Goal: Task Accomplishment & Management: Use online tool/utility

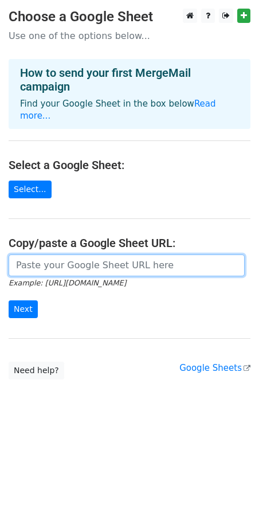
click at [81, 261] on input "url" at bounding box center [127, 265] width 236 height 22
click at [64, 260] on input "url" at bounding box center [127, 265] width 236 height 22
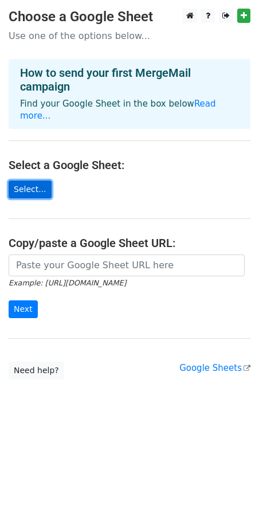
click at [38, 183] on link "Select..." at bounding box center [30, 189] width 43 height 18
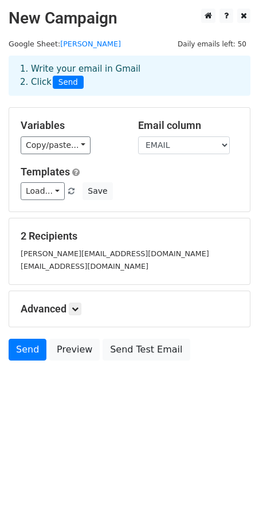
click at [85, 262] on small "thachynski@gmail.com" at bounding box center [85, 266] width 128 height 9
click at [97, 267] on div "thachynski@gmail.com" at bounding box center [129, 265] width 235 height 13
click at [81, 309] on link at bounding box center [75, 308] width 13 height 13
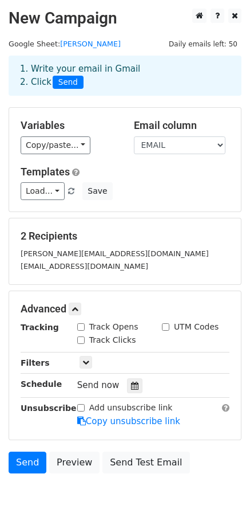
click at [82, 323] on input "Track Opens" at bounding box center [80, 326] width 7 height 7
checkbox input "true"
click at [80, 337] on input "Track Clicks" at bounding box center [80, 339] width 7 height 7
checkbox input "true"
click at [165, 325] on input "UTM Codes" at bounding box center [165, 326] width 7 height 7
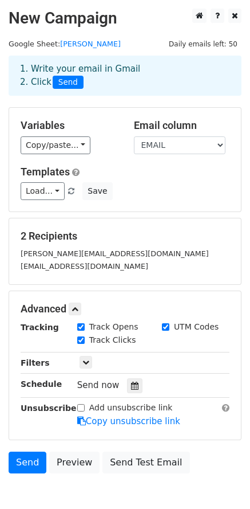
click at [165, 325] on input "UTM Codes" at bounding box center [165, 326] width 7 height 7
checkbox input "false"
click at [77, 364] on div "Only include spreadsheet rows that match the following filters:" at bounding box center [154, 362] width 170 height 13
click at [84, 362] on icon at bounding box center [85, 362] width 7 height 7
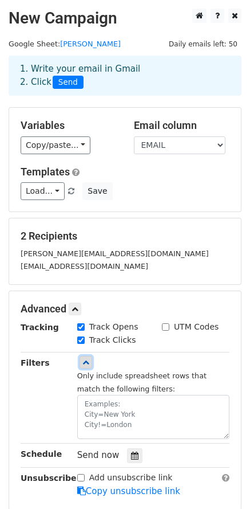
click at [88, 361] on icon at bounding box center [85, 362] width 7 height 7
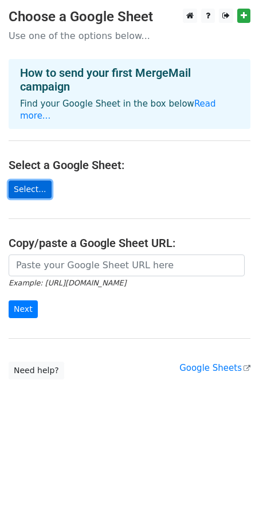
click at [38, 180] on link "Select..." at bounding box center [30, 189] width 43 height 18
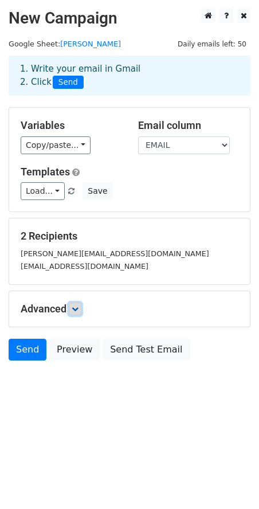
click at [73, 307] on link at bounding box center [75, 308] width 13 height 13
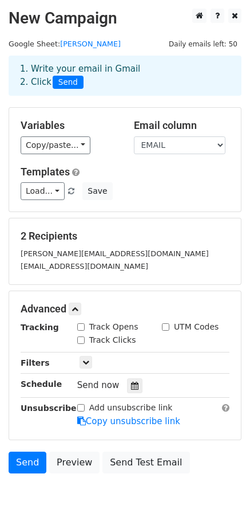
click at [82, 326] on input "Track Opens" at bounding box center [80, 326] width 7 height 7
checkbox input "true"
click at [81, 339] on input "Track Clicks" at bounding box center [80, 339] width 7 height 7
checkbox input "true"
click at [115, 263] on div "thachynski@gmail.com" at bounding box center [125, 265] width 226 height 13
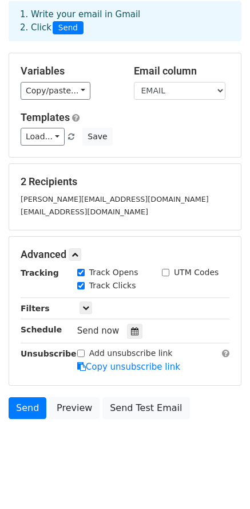
scroll to position [61, 0]
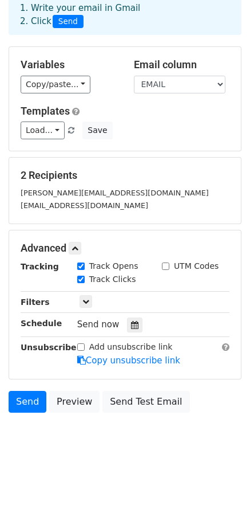
click at [86, 348] on div "Add unsubscribe link" at bounding box center [125, 347] width 96 height 12
click at [82, 348] on input "Add unsubscribe link" at bounding box center [80, 346] width 7 height 7
checkbox input "false"
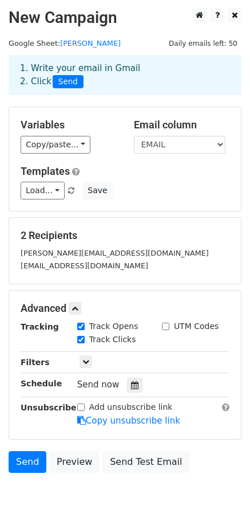
scroll to position [0, 0]
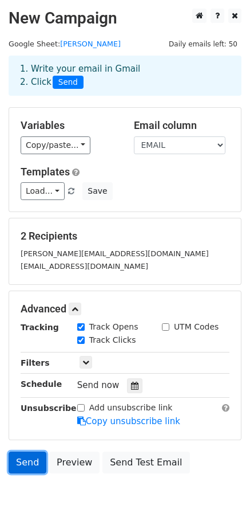
click at [26, 463] on link "Send" at bounding box center [28, 462] width 38 height 22
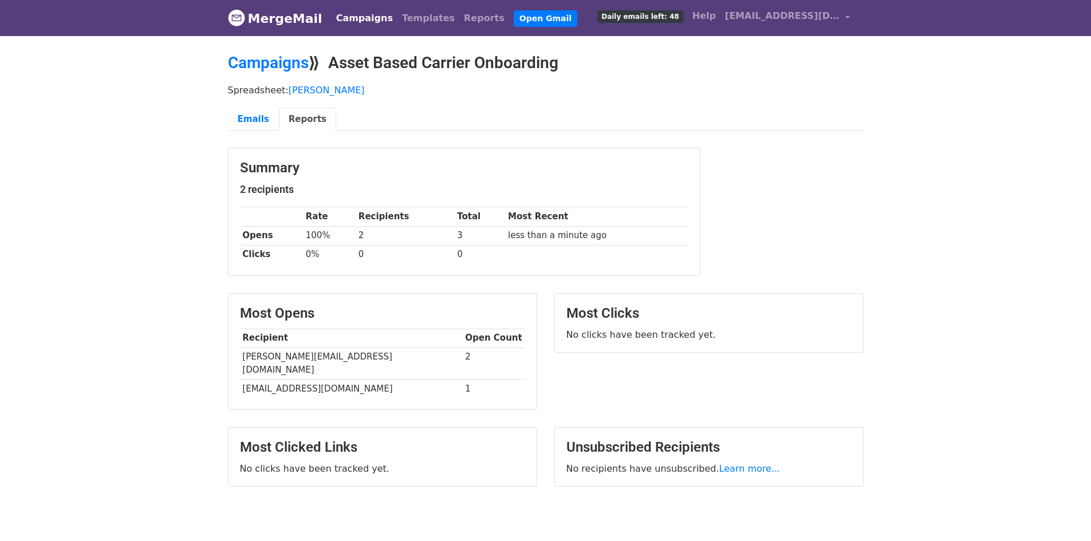
click at [463, 356] on td "2" at bounding box center [494, 364] width 62 height 32
click at [463, 380] on td "1" at bounding box center [494, 389] width 62 height 19
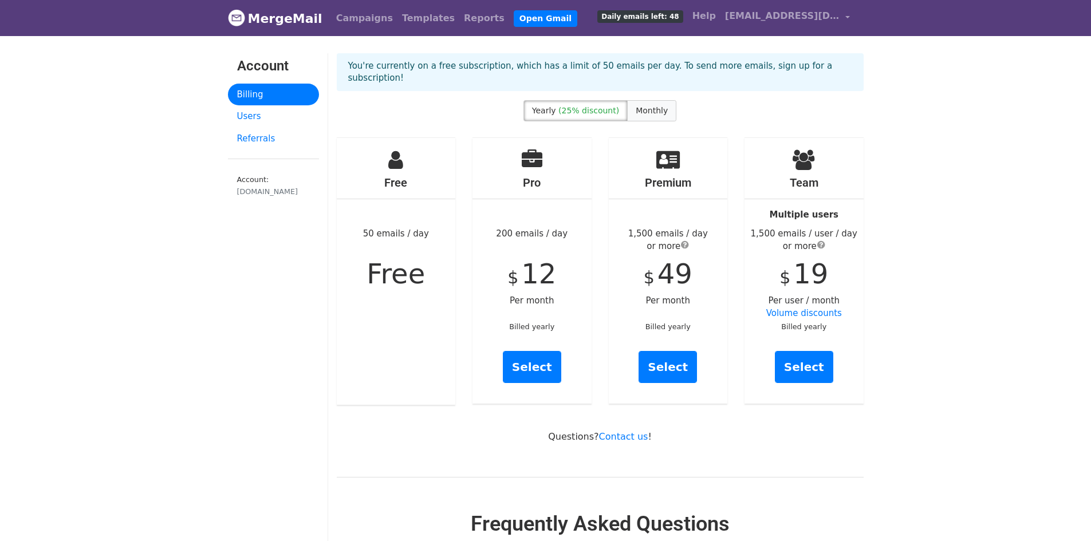
click at [645, 106] on span "Monthly" at bounding box center [652, 110] width 32 height 9
click at [585, 108] on label "Yearly (25% discount)" at bounding box center [576, 110] width 104 height 21
click at [269, 123] on link "Users" at bounding box center [273, 116] width 91 height 22
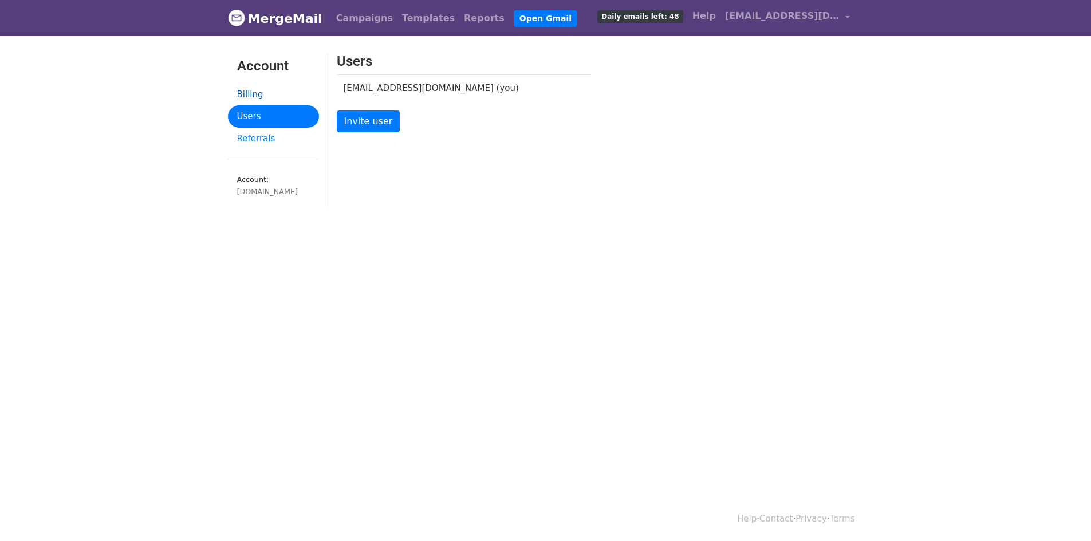
click at [278, 102] on link "Billing" at bounding box center [273, 95] width 91 height 22
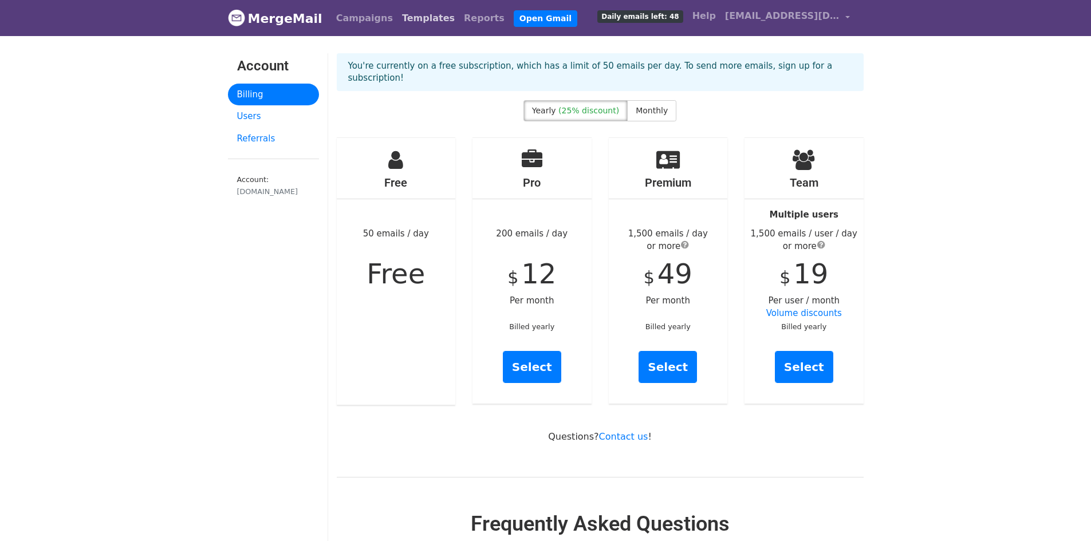
click at [399, 26] on link "Templates" at bounding box center [429, 18] width 62 height 23
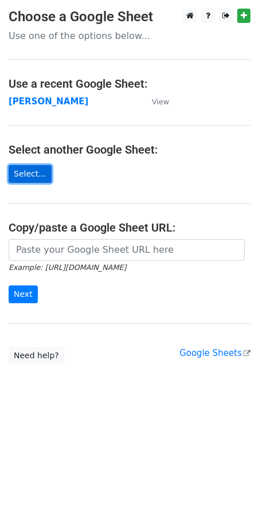
click at [32, 179] on link "Select..." at bounding box center [30, 174] width 43 height 18
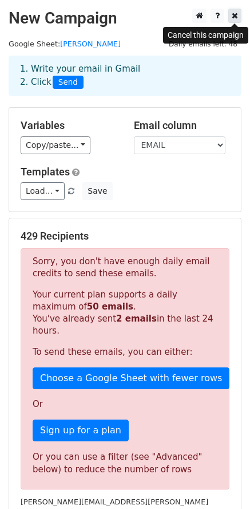
click at [234, 13] on icon at bounding box center [235, 15] width 6 height 8
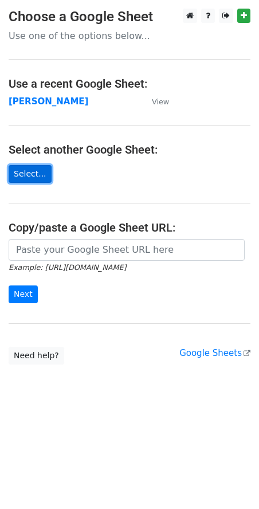
click at [41, 175] on link "Select..." at bounding box center [30, 174] width 43 height 18
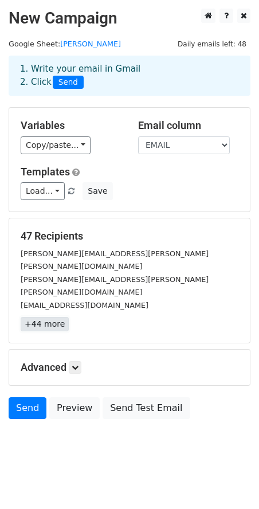
click at [47, 317] on link "+44 more" at bounding box center [45, 324] width 48 height 14
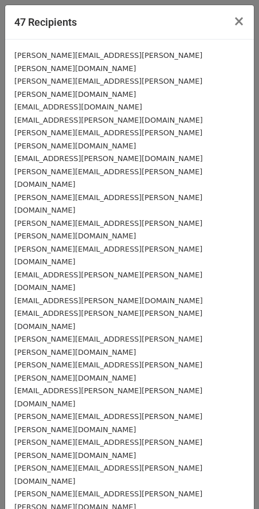
click at [111, 358] on div "[PERSON_NAME][EMAIL_ADDRESS][PERSON_NAME][PERSON_NAME][DOMAIN_NAME]" at bounding box center [129, 371] width 230 height 26
click at [87, 100] on div "challmark@sjm.com" at bounding box center [129, 106] width 230 height 13
click at [233, 25] on span "×" at bounding box center [238, 21] width 11 height 16
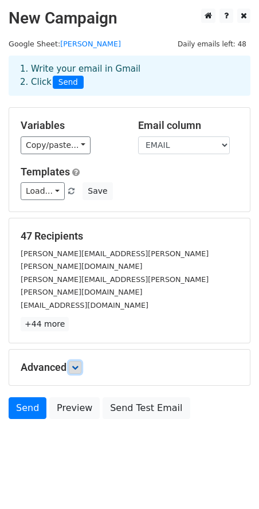
click at [73, 361] on link at bounding box center [75, 367] width 13 height 13
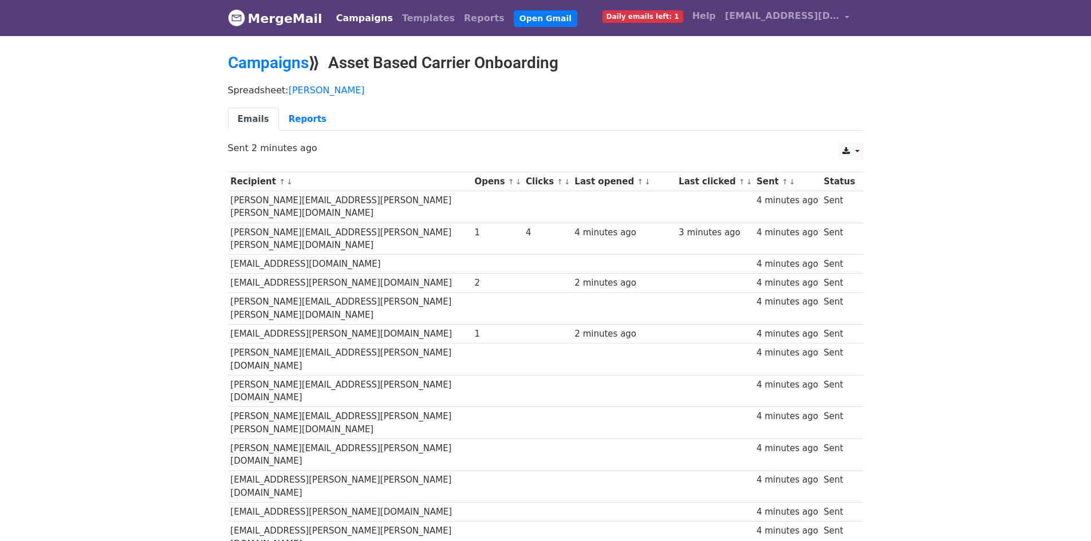
click at [309, 223] on td "[PERSON_NAME][EMAIL_ADDRESS][PERSON_NAME][PERSON_NAME][DOMAIN_NAME]" at bounding box center [350, 239] width 244 height 32
click at [308, 223] on td "[PERSON_NAME][EMAIL_ADDRESS][PERSON_NAME][PERSON_NAME][DOMAIN_NAME]" at bounding box center [350, 239] width 244 height 32
copy tr "[PERSON_NAME][EMAIL_ADDRESS][PERSON_NAME][PERSON_NAME][DOMAIN_NAME]"
click at [302, 117] on link "Reports" at bounding box center [307, 119] width 57 height 23
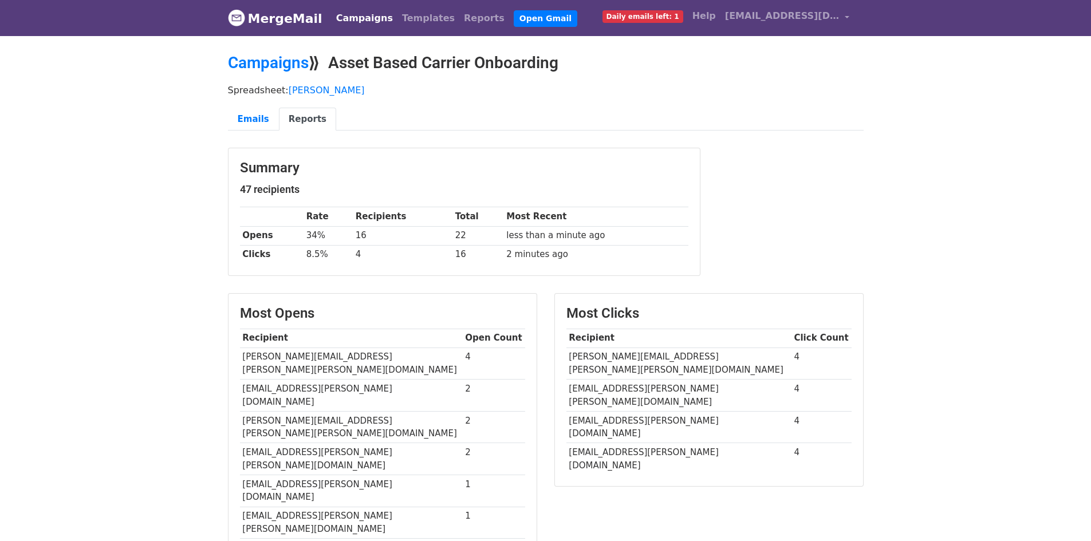
click at [222, 111] on div "Emails Reports" at bounding box center [545, 119] width 653 height 23
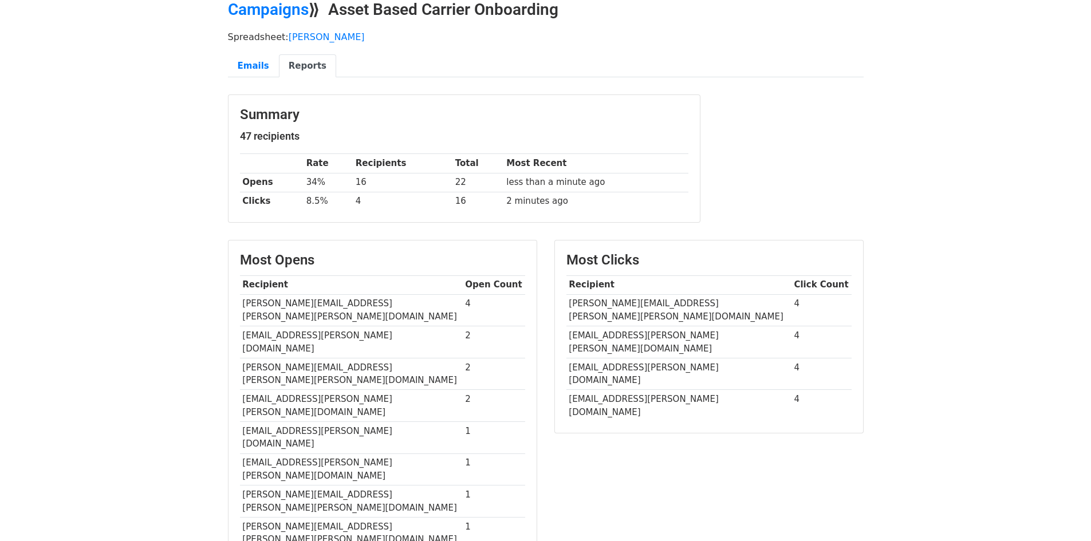
scroll to position [172, 0]
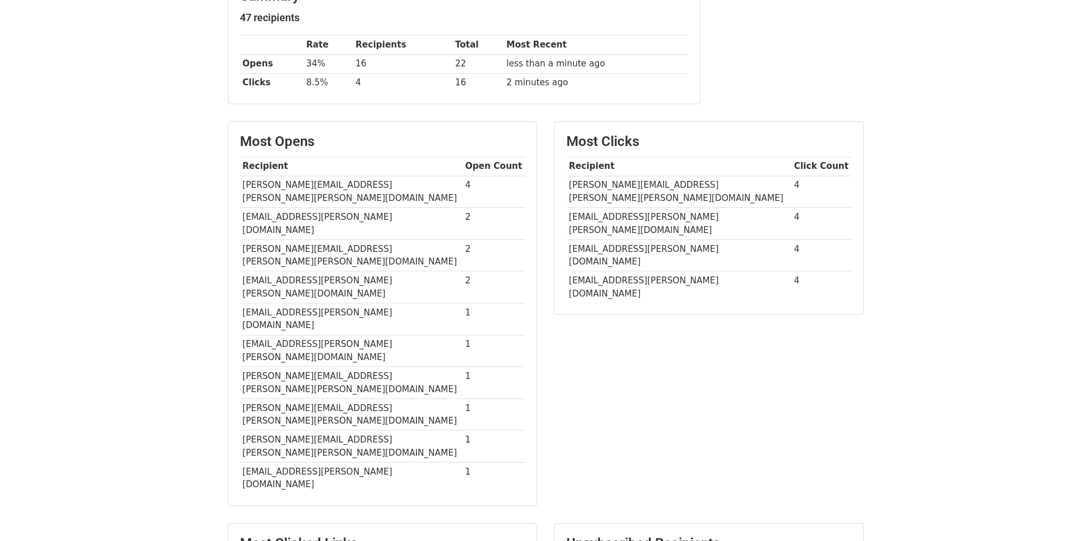
click at [295, 183] on td "[PERSON_NAME][EMAIL_ADDRESS][PERSON_NAME][PERSON_NAME][DOMAIN_NAME]" at bounding box center [351, 192] width 223 height 32
click at [369, 208] on td "[EMAIL_ADDRESS][PERSON_NAME][DOMAIN_NAME]" at bounding box center [351, 224] width 223 height 32
click at [282, 179] on td "[PERSON_NAME][EMAIL_ADDRESS][PERSON_NAME][PERSON_NAME][DOMAIN_NAME]" at bounding box center [351, 192] width 223 height 32
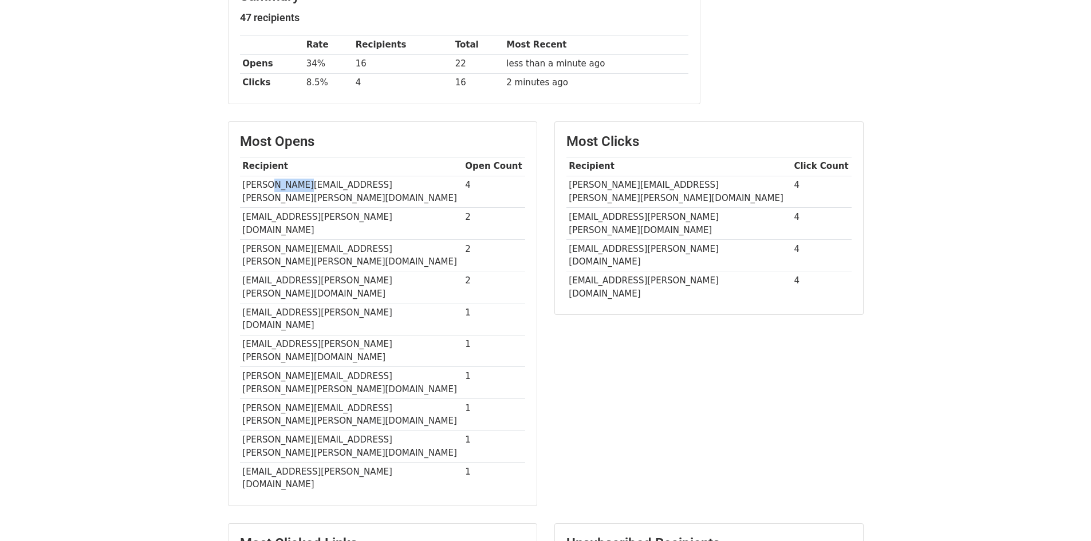
click at [282, 179] on td "[PERSON_NAME][EMAIL_ADDRESS][PERSON_NAME][PERSON_NAME][DOMAIN_NAME]" at bounding box center [351, 192] width 223 height 32
copy tr "[PERSON_NAME][EMAIL_ADDRESS][PERSON_NAME][PERSON_NAME][DOMAIN_NAME]"
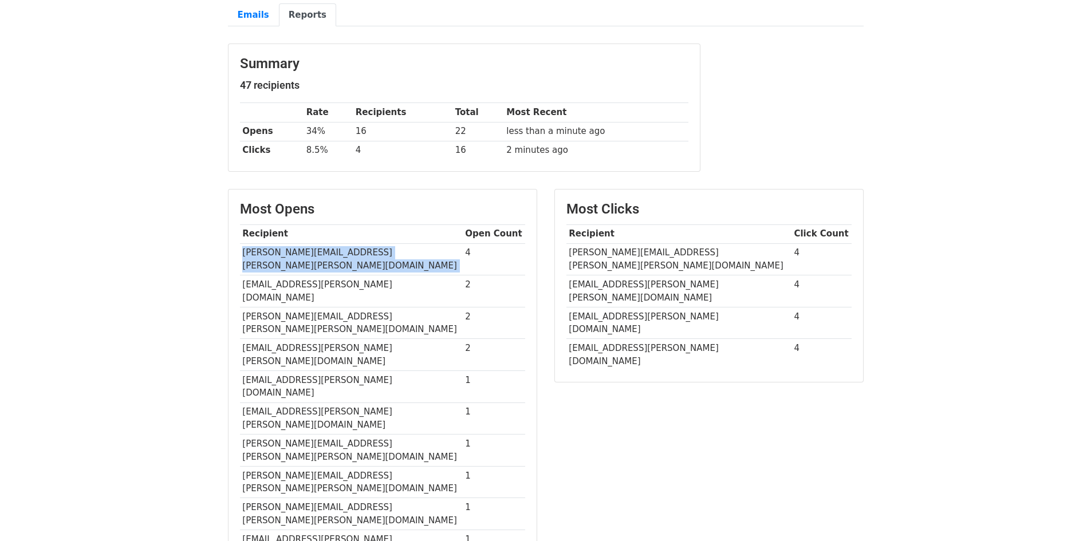
scroll to position [0, 0]
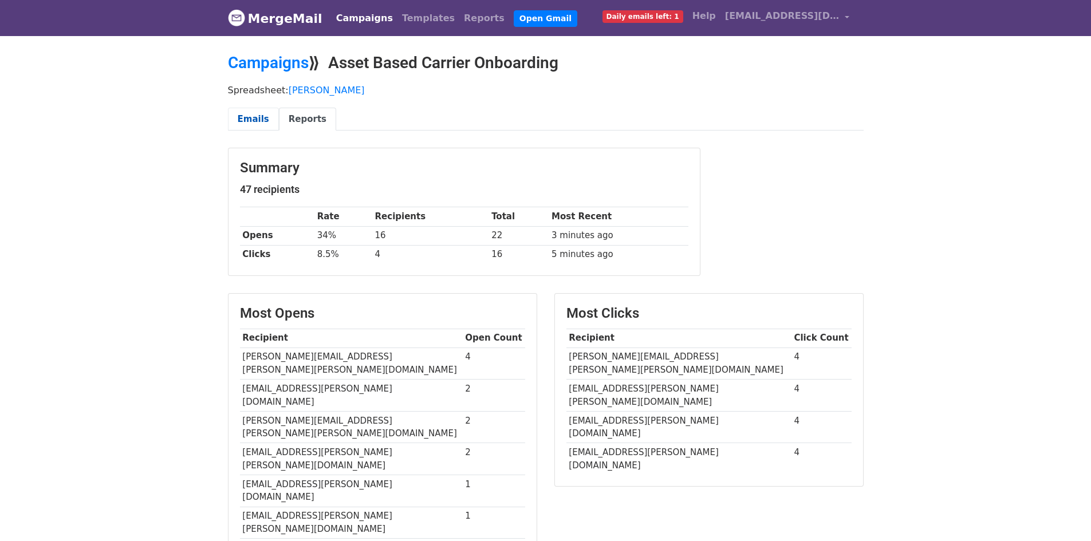
click at [245, 109] on link "Emails" at bounding box center [253, 119] width 51 height 23
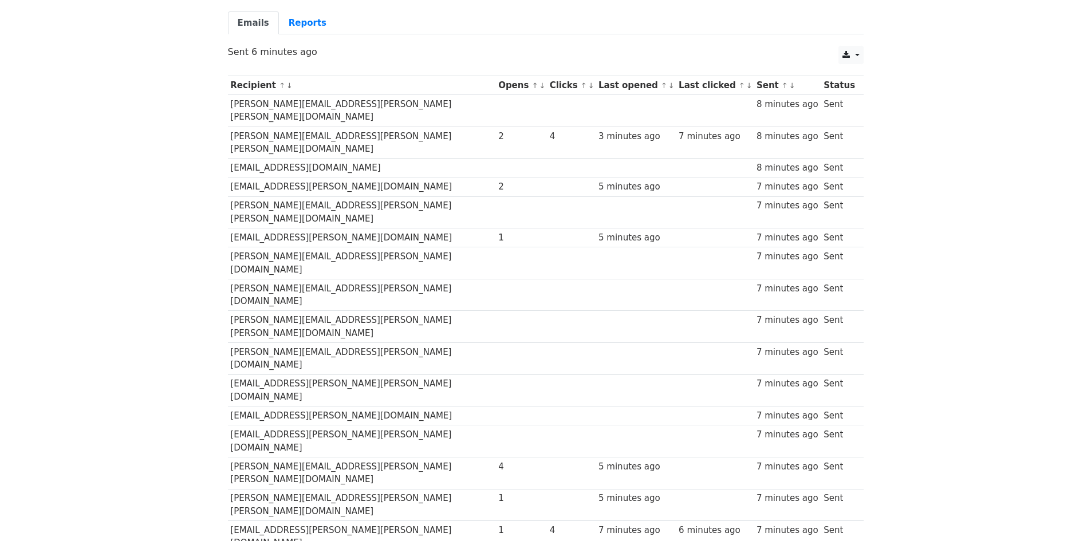
scroll to position [69, 0]
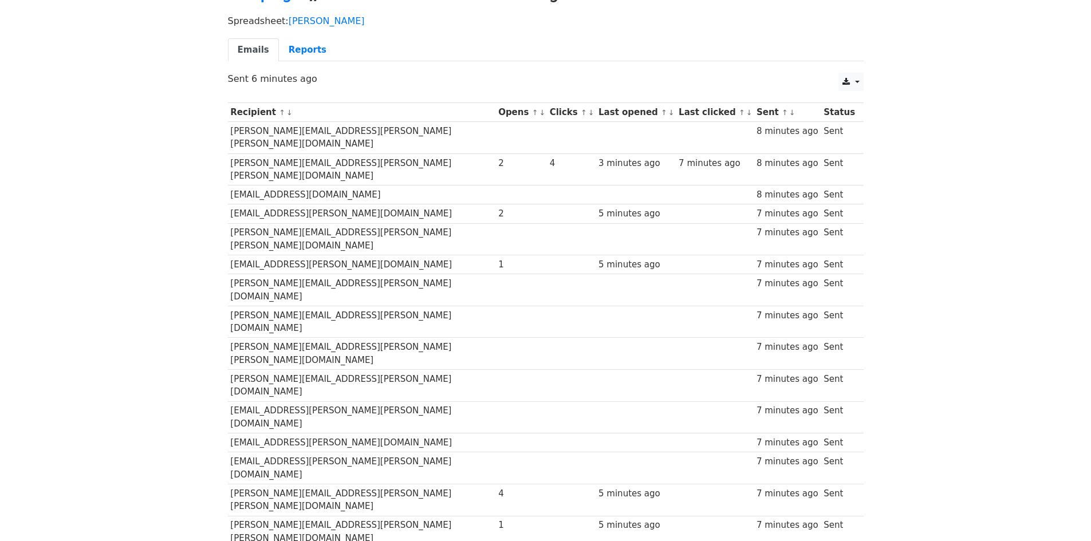
click at [711, 111] on th "Last clicked ↑ ↓" at bounding box center [715, 112] width 78 height 19
click at [746, 115] on link "↓" at bounding box center [749, 112] width 6 height 9
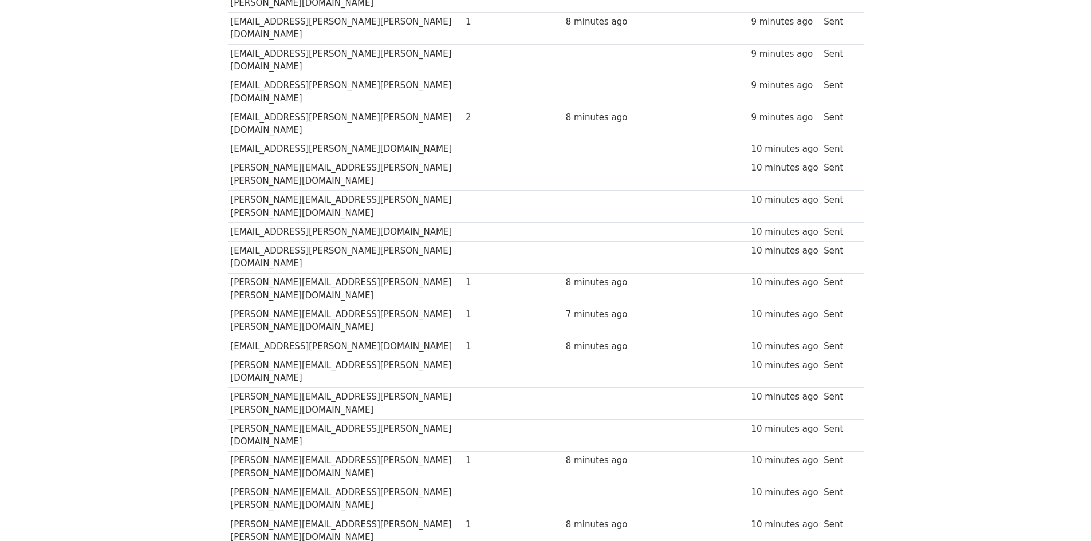
scroll to position [630, 0]
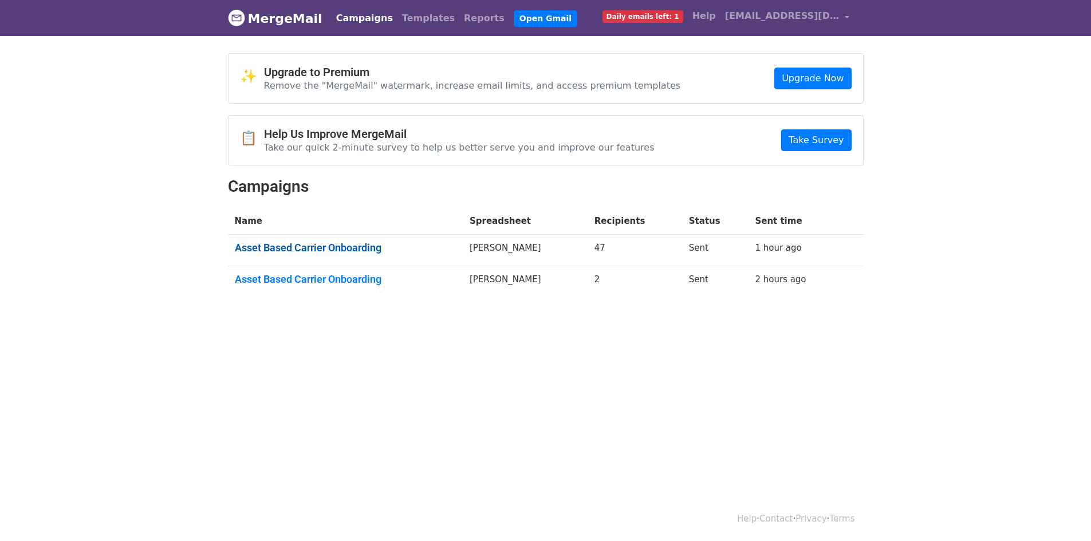
click at [346, 250] on link "Asset Based Carrier Onboarding" at bounding box center [345, 248] width 221 height 13
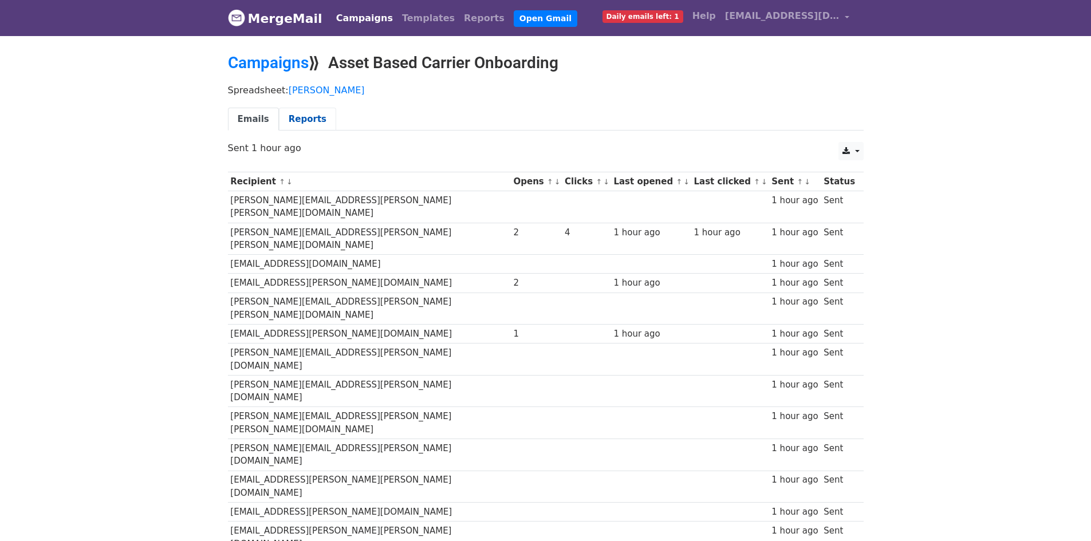
click at [294, 119] on link "Reports" at bounding box center [307, 119] width 57 height 23
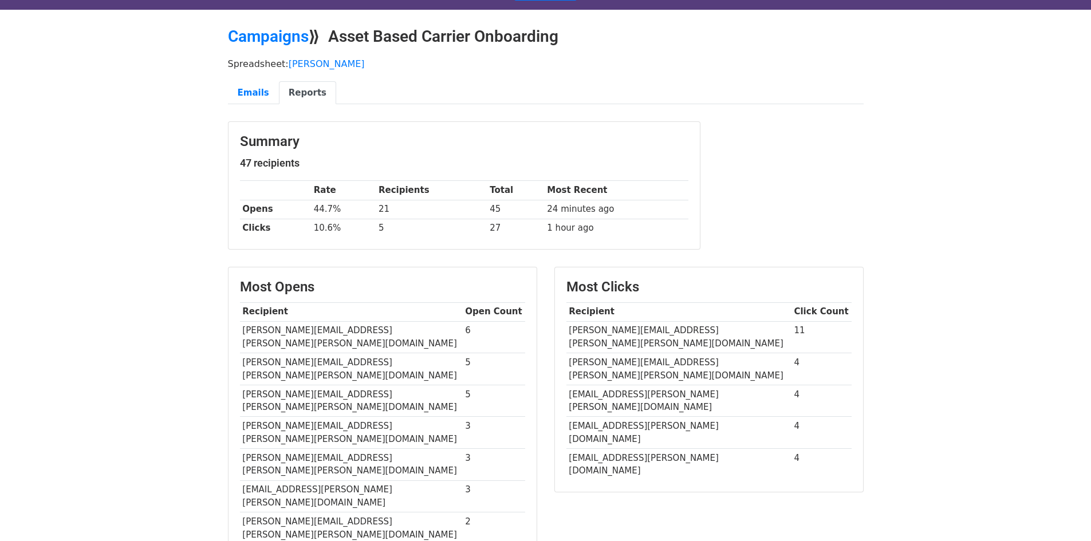
scroll to position [57, 0]
